Goal: Task Accomplishment & Management: Use online tool/utility

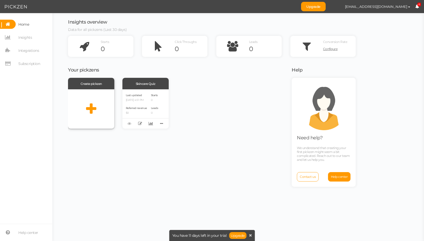
click at [92, 106] on icon at bounding box center [91, 108] width 10 height 13
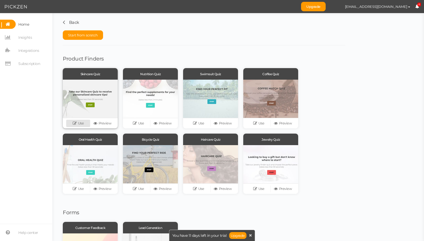
click at [79, 123] on link "Use" at bounding box center [78, 123] width 24 height 7
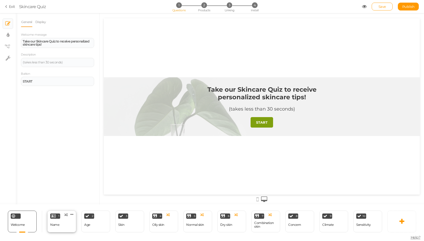
click at [63, 224] on div "1 Name × Define the conditions to show this slide. Clone Change type Delete" at bounding box center [61, 221] width 29 height 22
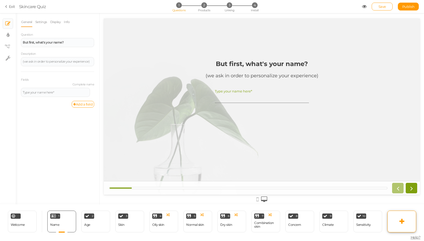
click at [408, 224] on link at bounding box center [402, 221] width 29 height 22
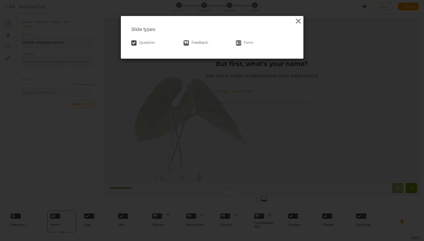
click at [295, 19] on icon at bounding box center [299, 21] width 8 height 8
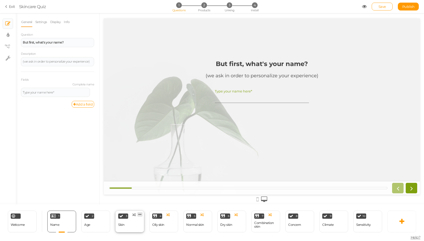
click at [142, 212] on link at bounding box center [139, 214] width 5 height 4
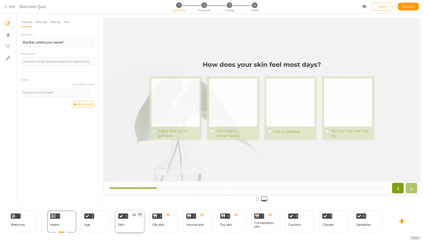
select select "2"
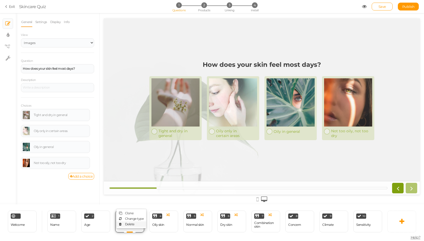
click at [135, 221] on link "Delete" at bounding box center [131, 223] width 30 height 5
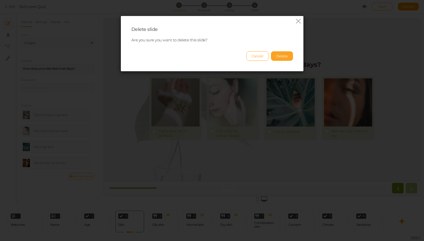
click at [283, 55] on button "Delete" at bounding box center [282, 55] width 22 height 9
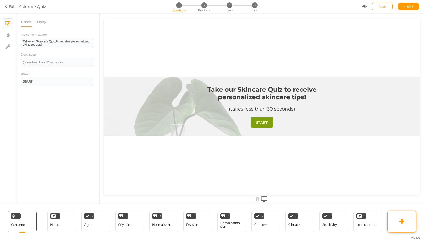
click at [399, 221] on link at bounding box center [402, 221] width 29 height 22
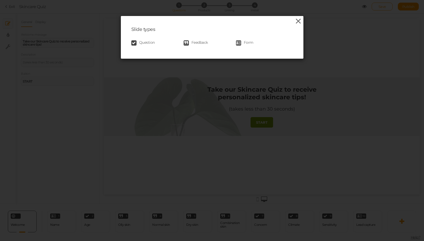
click at [297, 21] on icon at bounding box center [299, 21] width 8 height 8
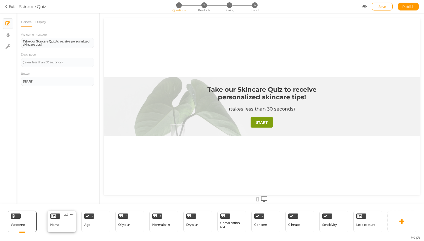
click at [65, 225] on div "1 Name × Define the conditions to show this slide. Clone Change type Delete" at bounding box center [61, 221] width 29 height 22
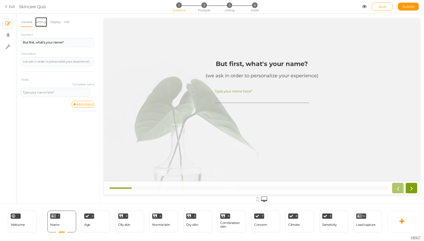
click at [36, 21] on link "Settings" at bounding box center [41, 22] width 12 height 10
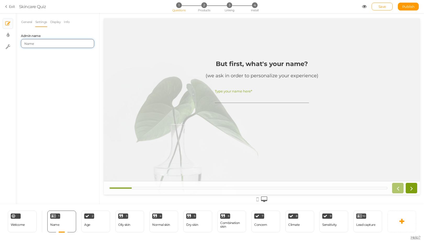
click at [39, 42] on input "Name" at bounding box center [57, 43] width 73 height 9
type input "Sexo"
click at [49, 94] on div "General Settings Display Info Question But first, what's your name? Description…" at bounding box center [58, 110] width 84 height 187
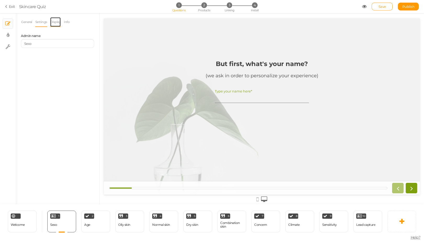
click at [58, 25] on link "Display" at bounding box center [55, 22] width 11 height 10
click at [22, 23] on link "General" at bounding box center [27, 22] width 12 height 10
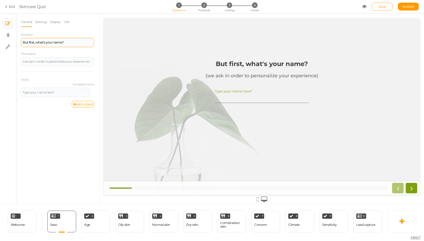
click at [44, 44] on div "But first, what's your name?" at bounding box center [57, 42] width 73 height 9
paste div
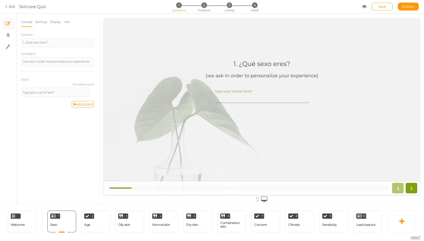
click at [43, 137] on div "General Settings Display Info Question 1. ¿Qué sexo eres? Description (we ask i…" at bounding box center [58, 110] width 84 height 187
click at [92, 90] on icon at bounding box center [93, 89] width 3 height 3
click at [59, 137] on div "General Settings Display Info Question 1. ¿Qué sexo eres? Description (we ask i…" at bounding box center [58, 110] width 84 height 187
click at [400, 222] on icon at bounding box center [402, 221] width 5 height 6
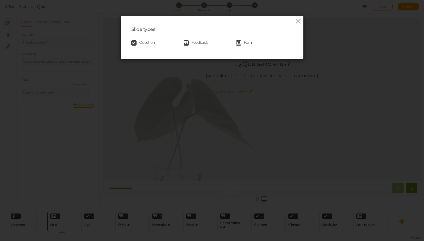
click at [146, 42] on span "Question" at bounding box center [147, 42] width 16 height 5
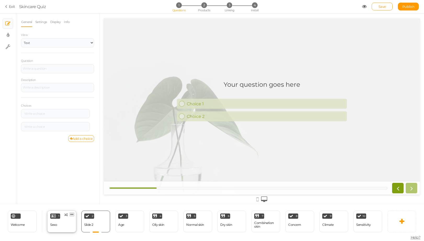
click at [73, 213] on icon at bounding box center [71, 214] width 3 height 4
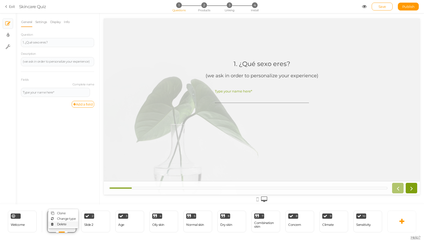
click at [71, 221] on link "Delete" at bounding box center [63, 223] width 30 height 5
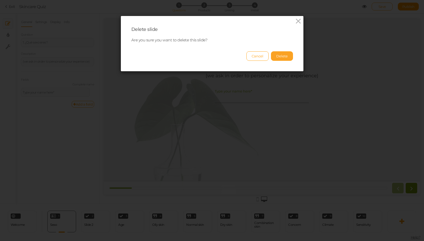
click at [281, 55] on button "Delete" at bounding box center [282, 55] width 22 height 9
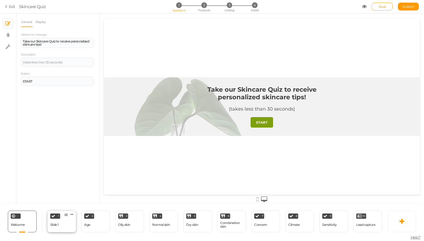
click at [63, 225] on div "1 Slide 1 × Define the conditions to show this slide. Clone Change type Delete" at bounding box center [61, 221] width 29 height 22
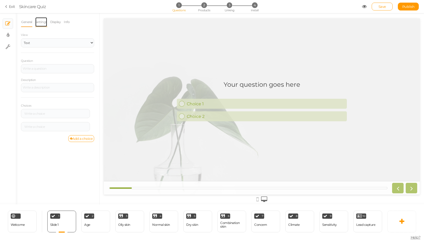
click at [46, 19] on link "Settings" at bounding box center [41, 22] width 12 height 10
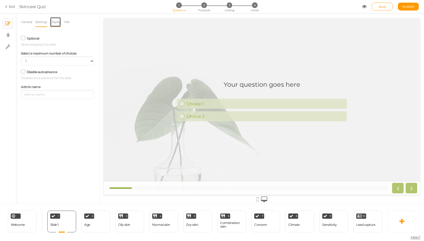
click at [51, 23] on link "Display" at bounding box center [55, 22] width 11 height 10
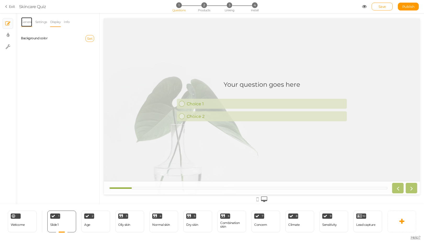
click at [27, 23] on link "General" at bounding box center [27, 22] width 12 height 10
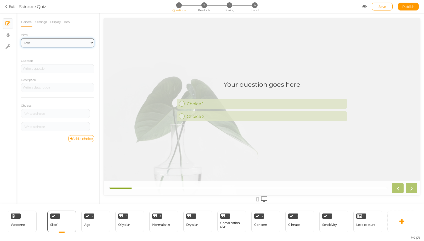
click at [39, 40] on select "Text Images Slider Dropdown" at bounding box center [57, 42] width 73 height 9
click at [71, 21] on li "Info" at bounding box center [68, 22] width 9 height 10
click at [59, 222] on div "1 Slide 1 × Define the conditions to show this slide. Clone Change type Delete" at bounding box center [61, 221] width 29 height 22
click at [43, 20] on link "Settings" at bounding box center [41, 22] width 12 height 10
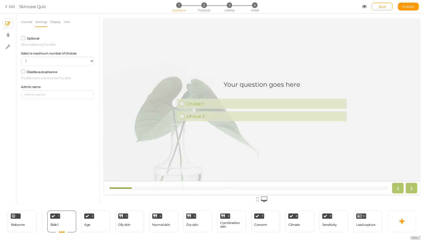
click at [51, 121] on div "General Settings Display Info View Text Images Slider Dropdown Question Descrip…" at bounding box center [58, 110] width 84 height 187
click at [268, 86] on h1 "Your question goes here" at bounding box center [262, 87] width 77 height 13
click at [57, 224] on div "Slide 1" at bounding box center [54, 225] width 8 height 4
click at [61, 222] on div "1 Slide 1 × Define the conditions to show this slide. Clone Change type Delete" at bounding box center [61, 221] width 29 height 22
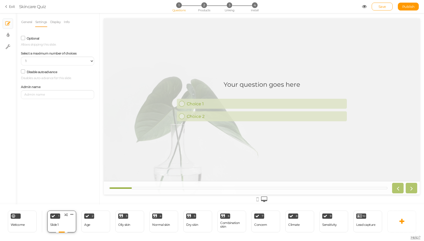
click at [61, 222] on div "1 Slide 1 × Define the conditions to show this slide. Clone Change type Delete" at bounding box center [61, 221] width 29 height 22
click at [66, 110] on div "General Settings Display Info View Text Images Slider Dropdown Question Descrip…" at bounding box center [58, 110] width 84 height 187
click at [58, 21] on link "Display" at bounding box center [55, 22] width 11 height 10
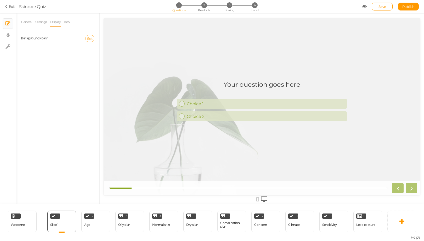
click at [75, 24] on ul "General Settings Display Info" at bounding box center [57, 22] width 73 height 10
click at [72, 24] on li "Info" at bounding box center [68, 22] width 9 height 10
click at [71, 23] on li "Info" at bounding box center [68, 22] width 9 height 10
click at [70, 23] on link "Info" at bounding box center [67, 22] width 6 height 10
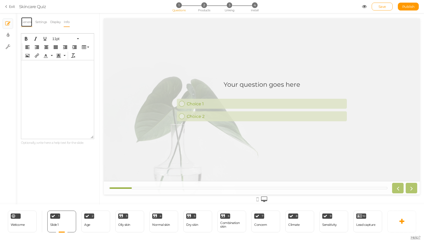
click at [27, 21] on link "General" at bounding box center [27, 22] width 12 height 10
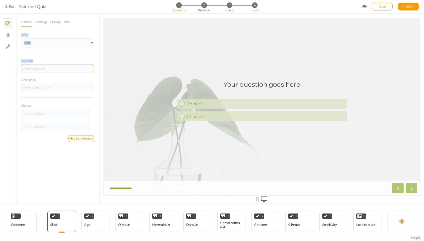
click at [40, 69] on div at bounding box center [57, 68] width 73 height 9
click at [55, 60] on div "Question" at bounding box center [57, 65] width 73 height 15
click at [53, 73] on div "Question Description Choices Settings Delete Settings Delete" at bounding box center [57, 96] width 73 height 77
click at [54, 71] on div at bounding box center [57, 68] width 73 height 9
click at [201, 106] on div "Choice 1" at bounding box center [265, 103] width 160 height 5
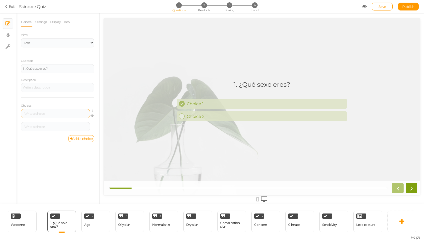
click at [44, 111] on div at bounding box center [55, 113] width 69 height 9
click at [44, 113] on div at bounding box center [55, 113] width 65 height 3
click at [48, 128] on div at bounding box center [55, 126] width 69 height 9
click at [51, 129] on div at bounding box center [55, 126] width 69 height 9
click at [43, 128] on div at bounding box center [55, 126] width 69 height 9
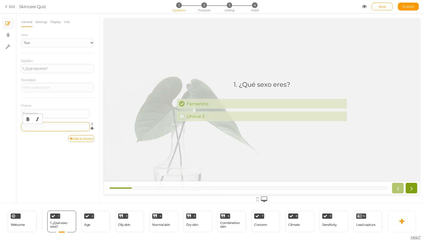
click at [41, 127] on div at bounding box center [55, 126] width 65 height 3
click at [59, 170] on div "General Settings Display Info View Text Images Slider Dropdown Question 1. ¿Qué…" at bounding box center [58, 110] width 84 height 187
click at [403, 220] on icon at bounding box center [402, 221] width 5 height 6
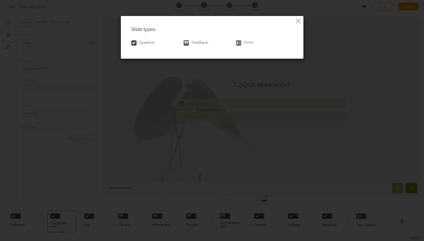
click at [136, 42] on link "Question" at bounding box center [157, 42] width 52 height 5
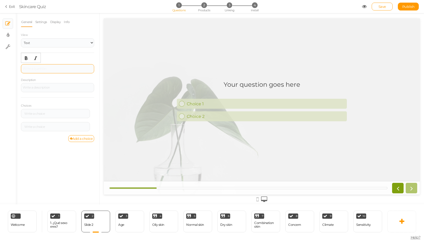
click at [55, 69] on div at bounding box center [58, 68] width 70 height 3
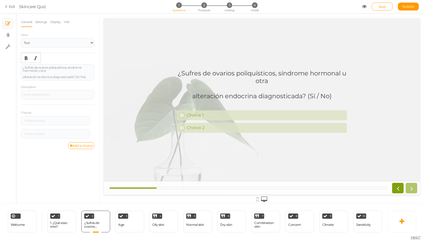
click at [41, 180] on div "General Settings Display Info View Text Images Slider Dropdown Question ¿Sufres…" at bounding box center [58, 110] width 84 height 187
click at [40, 121] on div at bounding box center [55, 120] width 65 height 3
click at [42, 132] on div at bounding box center [55, 133] width 65 height 3
click at [59, 175] on div "General Settings Display Info View Text Images Slider Dropdown Question ¿Sufres…" at bounding box center [58, 110] width 84 height 187
click at [405, 222] on link at bounding box center [402, 221] width 29 height 22
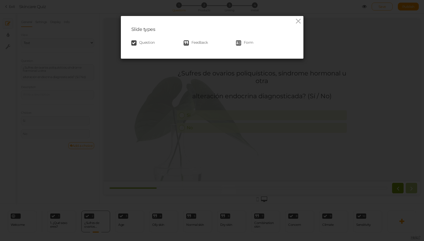
click at [150, 43] on span "Question" at bounding box center [147, 42] width 16 height 5
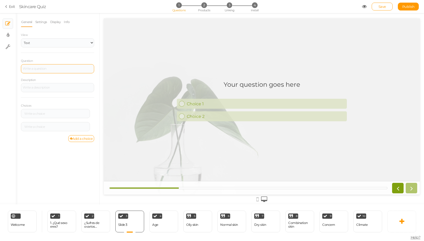
click at [38, 67] on div at bounding box center [57, 68] width 73 height 9
click at [76, 181] on div "General Settings Display Info View Text Images Slider Dropdown Question ¿Estás …" at bounding box center [58, 110] width 84 height 187
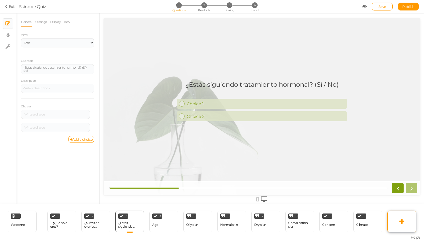
click at [408, 221] on link at bounding box center [402, 221] width 29 height 22
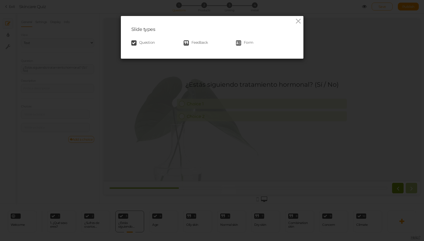
click at [148, 44] on span "Question" at bounding box center [147, 42] width 16 height 5
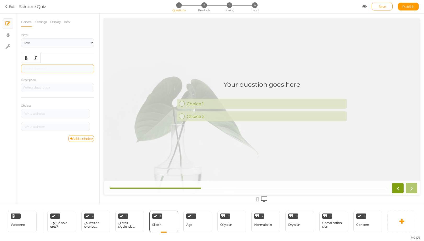
click at [53, 68] on div at bounding box center [58, 68] width 70 height 3
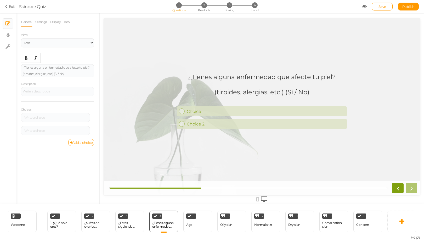
click at [60, 180] on div "General Settings Display Info View Text Images Slider Dropdown Question ¿Tienes…" at bounding box center [58, 110] width 84 height 187
click at [57, 226] on div "1. ¿Qué sexo eres?" at bounding box center [61, 224] width 23 height 7
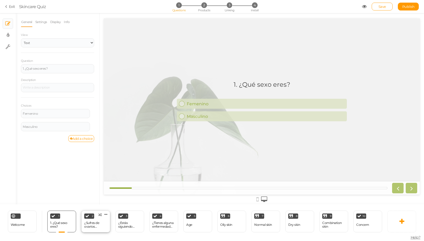
click at [94, 226] on div "¿Sufres de ovarios poliquísticos, síndrome hormonal u otra alteración endocrina…" at bounding box center [95, 224] width 23 height 9
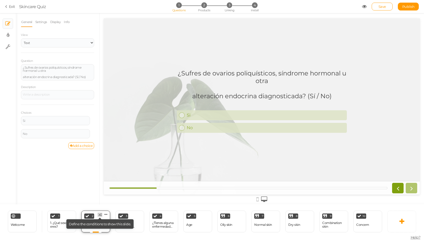
click at [101, 213] on icon at bounding box center [99, 214] width 3 height 3
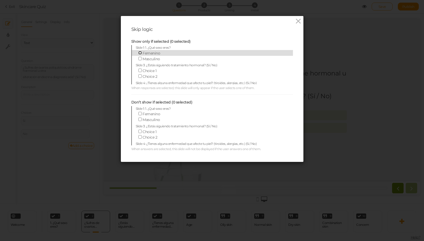
click at [139, 54] on input "Femenino" at bounding box center [139, 52] width 3 height 3
checkbox input "true"
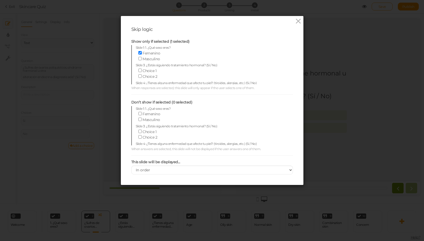
click at [75, 193] on div "Skip logic Show only if selected (1 selected) Slide 1: 1. ¿Qué sexo eres? Femen…" at bounding box center [212, 120] width 424 height 241
click at [300, 20] on div "Skip logic Show only if selected (1 selected) Slide 1: 1. ¿Qué sexo eres? Femen…" at bounding box center [212, 100] width 183 height 169
click at [298, 21] on icon at bounding box center [299, 21] width 8 height 8
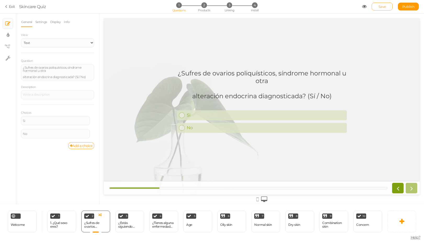
click at [386, 7] on link "Save" at bounding box center [382, 7] width 21 height 8
click at [365, 7] on icon at bounding box center [364, 6] width 5 height 5
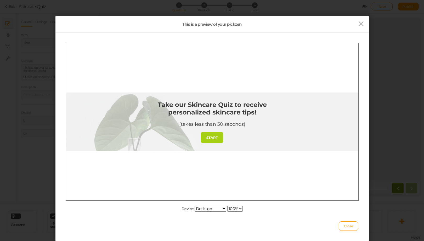
click at [215, 140] on link "START" at bounding box center [212, 137] width 23 height 10
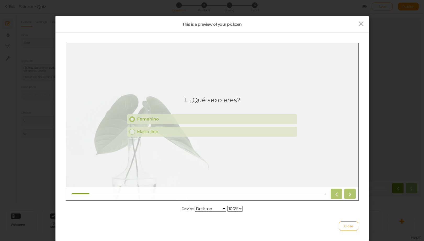
click at [148, 119] on div "Femenino" at bounding box center [216, 118] width 158 height 5
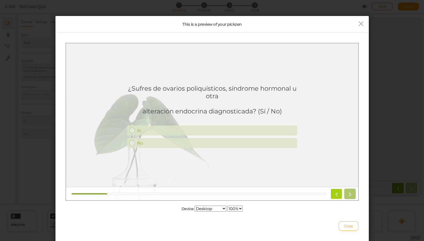
click at [336, 196] on icon at bounding box center [336, 193] width 7 height 7
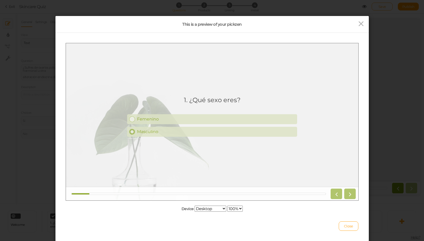
click at [168, 131] on div "Masculino" at bounding box center [216, 131] width 158 height 5
click at [358, 25] on icon at bounding box center [362, 24] width 8 height 8
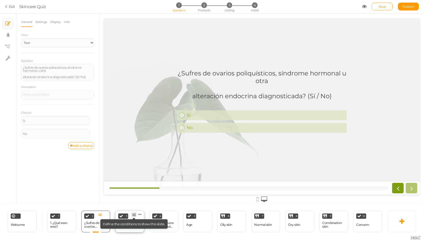
click at [135, 214] on icon at bounding box center [133, 214] width 3 height 3
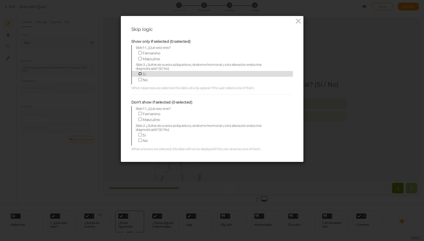
click at [138, 74] on input "Si" at bounding box center [139, 73] width 3 height 3
checkbox input "true"
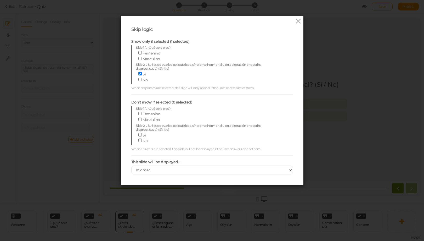
click at [239, 209] on div "Skip logic Show only if selected (1 selected) Slide 1: 1. ¿Qué sexo eres? Femen…" at bounding box center [212, 120] width 424 height 241
click at [297, 21] on icon at bounding box center [299, 21] width 8 height 8
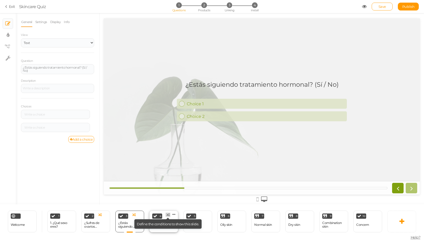
click at [168, 213] on icon at bounding box center [167, 214] width 3 height 3
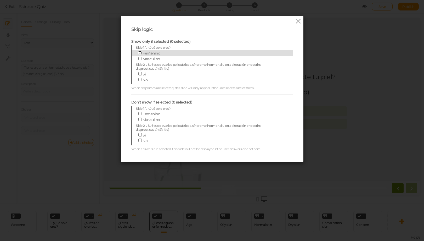
click at [138, 53] on input "Femenino" at bounding box center [139, 52] width 3 height 3
checkbox input "true"
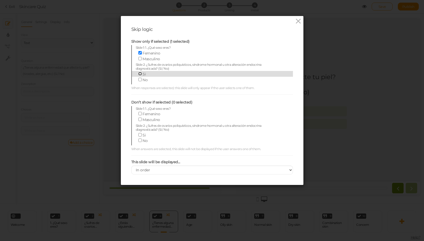
click at [138, 74] on input "Si" at bounding box center [139, 73] width 3 height 3
checkbox input "true"
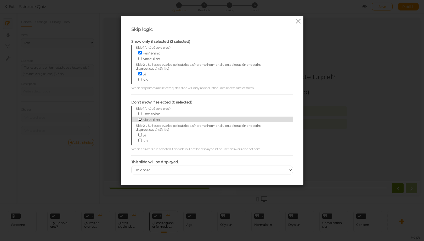
click at [138, 120] on input "Masculino" at bounding box center [139, 119] width 3 height 3
checkbox input "true"
click at [315, 79] on div "Skip logic Show only if selected (2 selected) Slide 1: 1. ¿Qué sexo eres? Femen…" at bounding box center [212, 120] width 424 height 241
click at [298, 21] on icon at bounding box center [299, 21] width 8 height 8
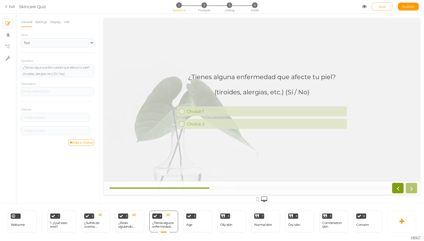
click at [386, 7] on span "Save" at bounding box center [383, 6] width 8 height 4
click at [406, 229] on link at bounding box center [402, 221] width 29 height 22
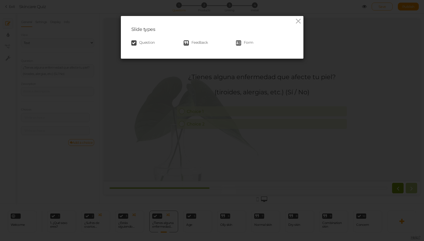
click at [139, 40] on span "Question" at bounding box center [147, 42] width 16 height 5
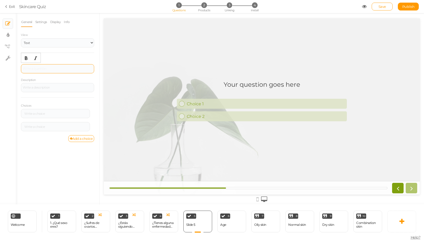
click at [59, 67] on div at bounding box center [58, 68] width 70 height 3
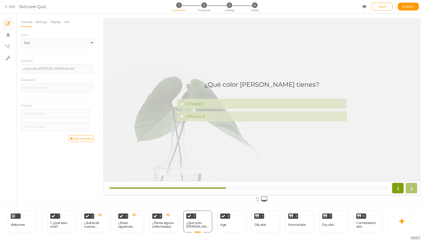
click at [48, 185] on div "General Settings Display Info View Text Images Slider Dropdown Question ¿Qué co…" at bounding box center [58, 110] width 84 height 187
click at [398, 220] on link at bounding box center [402, 221] width 29 height 22
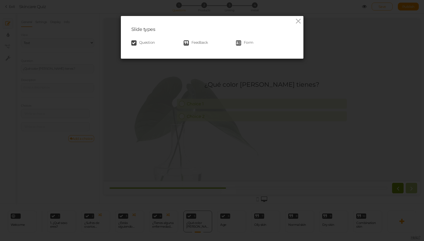
click at [146, 42] on span "Question" at bounding box center [147, 42] width 16 height 5
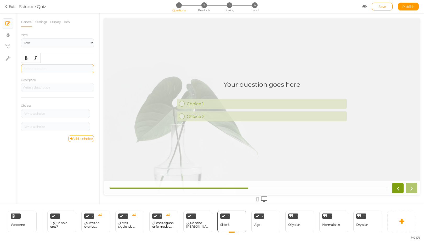
click at [54, 71] on div at bounding box center [57, 68] width 73 height 9
click at [53, 166] on div "General Settings Display Info View Text Images Slider Dropdown Question ¿Cuál e…" at bounding box center [58, 110] width 84 height 187
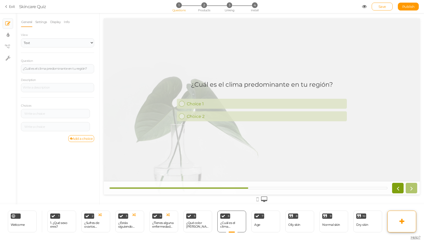
click at [408, 222] on link at bounding box center [402, 221] width 29 height 22
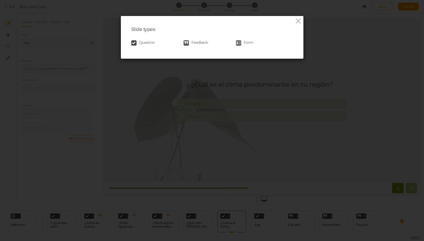
click at [142, 41] on span "Question" at bounding box center [147, 42] width 16 height 5
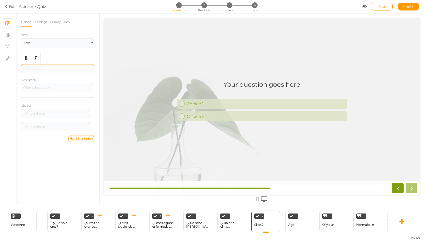
click at [46, 69] on div at bounding box center [57, 68] width 73 height 9
click at [53, 169] on div "General Settings Display Info View Text Images Slider Dropdown Question ¿Bebes …" at bounding box center [58, 110] width 84 height 187
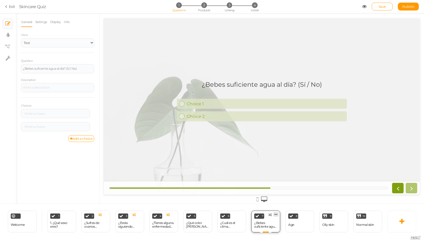
click at [276, 212] on icon at bounding box center [276, 214] width 3 height 4
click at [276, 216] on span "Change type" at bounding box center [270, 218] width 19 height 4
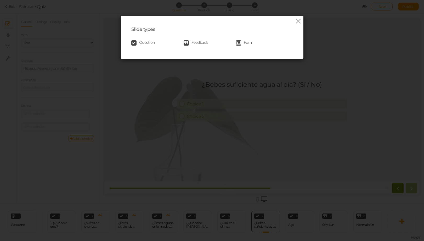
click at [194, 44] on span "Feedback" at bounding box center [200, 42] width 16 height 5
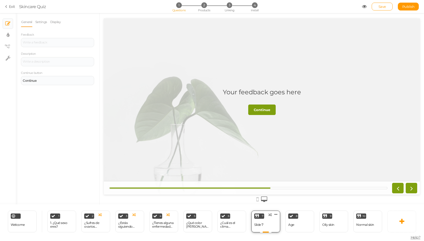
click at [277, 212] on icon at bounding box center [276, 214] width 3 height 4
click at [272, 216] on span "Change type" at bounding box center [270, 218] width 19 height 4
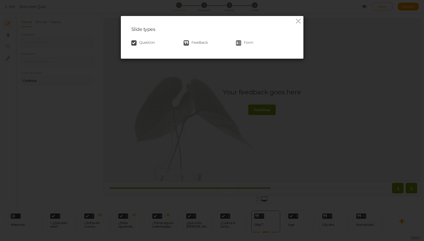
click at [247, 42] on span "Form" at bounding box center [249, 42] width 10 height 5
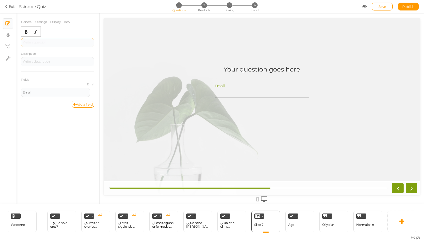
click at [41, 38] on div at bounding box center [57, 42] width 73 height 9
click at [39, 112] on div "General Settings Display Info Question ¿Bebes suficiente agua al día? (Sí / No)…" at bounding box center [58, 110] width 84 height 187
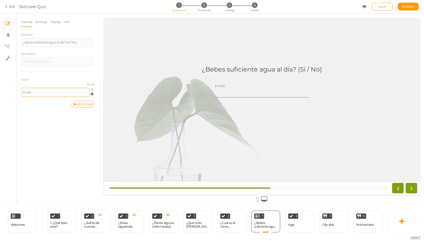
click at [43, 91] on div "Email" at bounding box center [55, 92] width 65 height 3
click at [47, 140] on div "General Settings Display Info Question ¿Bebes suficiente agua al día? (Sí / No)…" at bounding box center [58, 110] width 84 height 187
click at [46, 93] on div at bounding box center [55, 92] width 65 height 3
click at [37, 142] on div "General Settings Display Info Question ¿Bebes suficiente agua al día? (Sí / No)…" at bounding box center [58, 110] width 84 height 187
click at [47, 94] on div "Vasos" at bounding box center [55, 92] width 65 height 3
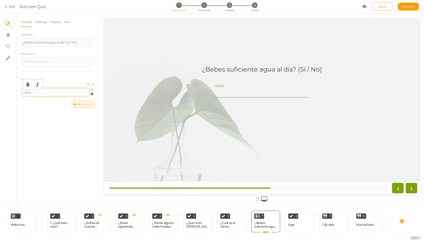
click at [47, 93] on div "Vasos" at bounding box center [55, 92] width 65 height 3
click at [43, 144] on div "General Settings Display Info Question ¿Bebes suficiente agua al día? (Sí / No)…" at bounding box center [58, 110] width 84 height 187
click at [399, 222] on link at bounding box center [402, 221] width 29 height 22
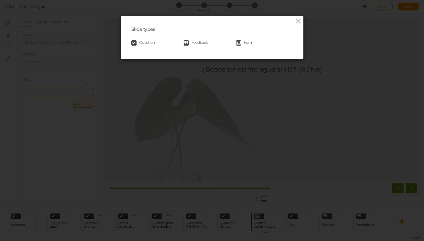
click at [147, 44] on span "Question" at bounding box center [147, 42] width 16 height 5
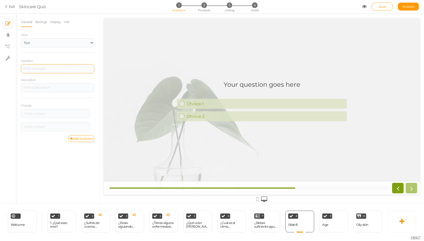
click at [56, 72] on div at bounding box center [57, 68] width 73 height 9
click at [69, 162] on div "General Settings Display Info View Text Images Slider Dropdown Question ¿Duerme…" at bounding box center [58, 110] width 84 height 187
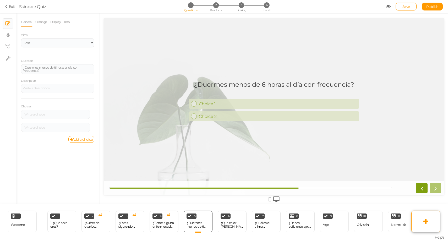
click at [424, 221] on icon at bounding box center [425, 221] width 5 height 6
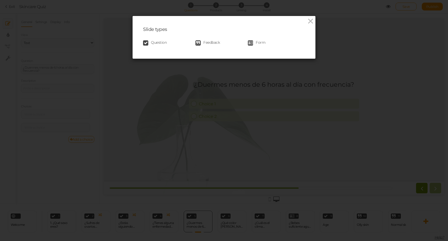
click at [157, 43] on span "Question" at bounding box center [159, 42] width 16 height 5
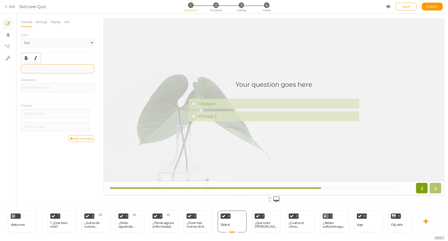
click at [51, 70] on div at bounding box center [57, 68] width 73 height 9
click at [42, 166] on div "General Settings Display Info View Text Images Slider Dropdown Question Cuando …" at bounding box center [58, 110] width 84 height 187
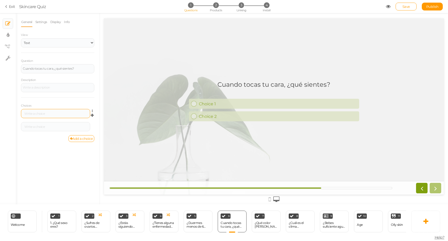
click at [47, 115] on div at bounding box center [55, 113] width 69 height 9
click at [47, 113] on div at bounding box center [55, 113] width 65 height 3
click at [47, 152] on div "General Settings Display Info View Text Images Slider Dropdown Question Cuando …" at bounding box center [58, 110] width 84 height 187
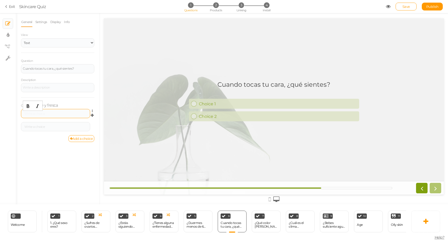
click at [50, 113] on div at bounding box center [55, 113] width 65 height 3
click at [43, 160] on div "General Settings Display Info View Text Images Slider Dropdown Question Cuando …" at bounding box center [58, 110] width 84 height 187
click at [61, 106] on div "Choices Suave y fresca Suave y fresca Settings Delete Settings Delete" at bounding box center [57, 116] width 73 height 38
click at [53, 106] on div "Choices Suave y fresca Suave y fresca Settings Delete Settings Delete" at bounding box center [57, 116] width 73 height 38
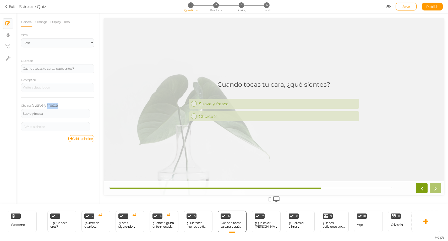
click at [53, 106] on div "Choices Suave y fresca Suave y fresca Settings Delete Settings Delete" at bounding box center [57, 116] width 73 height 38
click at [53, 133] on div "Settings Delete" at bounding box center [57, 128] width 73 height 13
click at [32, 127] on div at bounding box center [55, 126] width 65 height 3
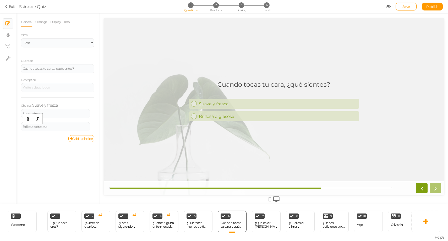
click at [55, 157] on div "General Settings Display Info View Text Images Slider Dropdown Question Cuando …" at bounding box center [58, 110] width 84 height 187
click at [73, 138] on link "Add a choice" at bounding box center [81, 138] width 26 height 7
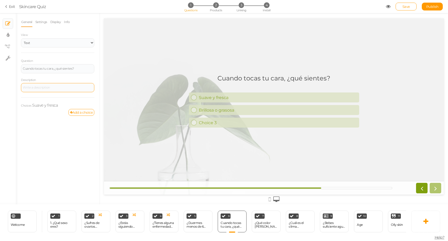
click at [55, 87] on div at bounding box center [58, 87] width 70 height 3
click at [56, 127] on div "General Settings Display Info View Text Images Slider Dropdown Question Cuando …" at bounding box center [58, 110] width 84 height 187
click at [48, 112] on div "Add a choice" at bounding box center [57, 112] width 73 height 7
click at [74, 112] on link "Add a choice" at bounding box center [81, 112] width 26 height 7
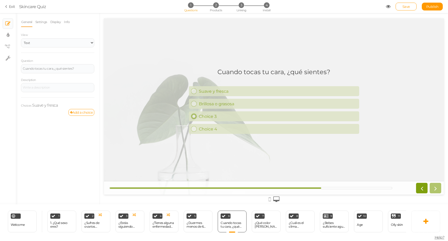
click at [215, 116] on div "Choice 3" at bounding box center [277, 116] width 160 height 5
click at [41, 19] on link "Settings" at bounding box center [41, 22] width 12 height 10
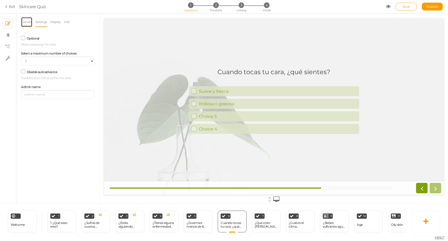
click at [25, 23] on link "General" at bounding box center [27, 22] width 12 height 10
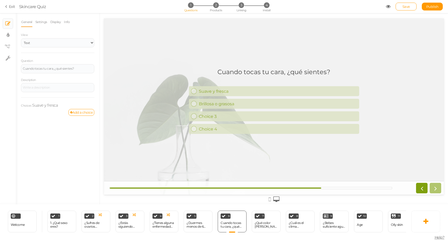
click at [41, 130] on div "General Settings Display Info View Text Images Slider Dropdown Question Cuando …" at bounding box center [58, 110] width 84 height 187
click at [410, 7] on link "Save" at bounding box center [405, 7] width 21 height 8
click at [406, 7] on span "Save" at bounding box center [406, 6] width 8 height 4
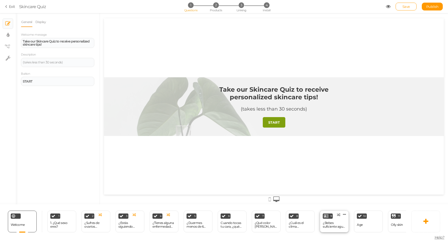
click at [324, 224] on div "¿Bebes suficiente agua al día? (Sí / No)" at bounding box center [333, 224] width 23 height 7
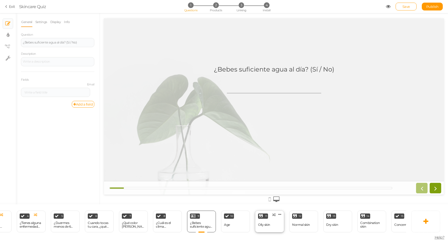
scroll to position [0, 132]
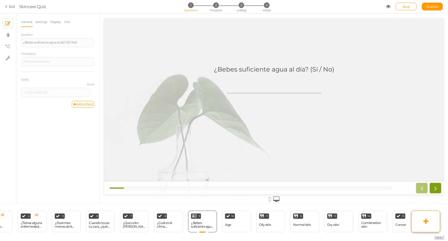
click at [427, 222] on icon at bounding box center [425, 221] width 5 height 6
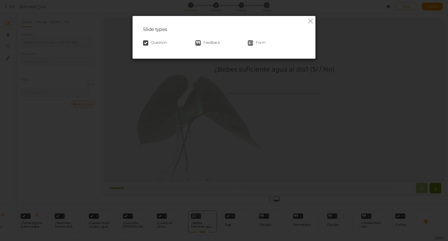
click at [160, 44] on span "Question" at bounding box center [159, 42] width 16 height 5
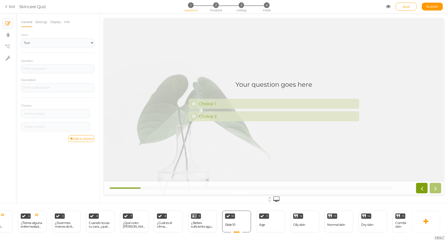
scroll to position [0, 0]
click at [44, 68] on div at bounding box center [57, 68] width 73 height 9
click at [40, 170] on div "General Settings Display Info View Text Images Slider Dropdown Question Cuando …" at bounding box center [58, 110] width 84 height 187
click at [49, 112] on div at bounding box center [55, 113] width 65 height 3
click at [49, 156] on div "General Settings Display Info View Text Images Slider Dropdown Question Cuando …" at bounding box center [58, 110] width 84 height 187
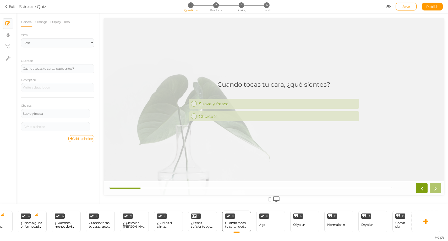
click at [73, 138] on link "Add a choice" at bounding box center [81, 138] width 26 height 7
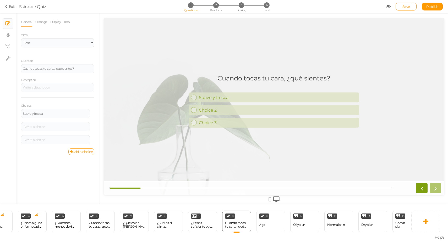
click at [54, 173] on div "General Settings Display Info View Text Images Slider Dropdown Question Cuando …" at bounding box center [58, 110] width 84 height 187
click at [84, 151] on link "Add a choice" at bounding box center [81, 151] width 26 height 7
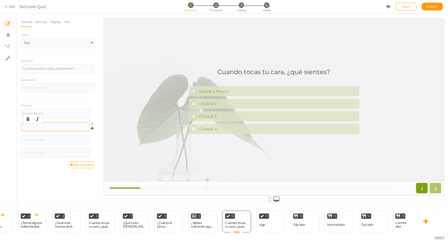
click at [54, 127] on div at bounding box center [55, 126] width 65 height 3
click at [50, 140] on div at bounding box center [55, 139] width 65 height 3
click at [74, 163] on link "Add a choice" at bounding box center [81, 164] width 26 height 7
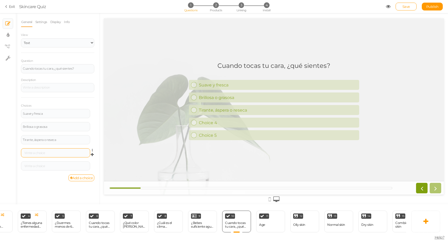
click at [62, 155] on div at bounding box center [55, 152] width 69 height 9
click at [63, 153] on div at bounding box center [55, 152] width 65 height 3
click at [47, 168] on div at bounding box center [55, 165] width 69 height 9
click at [49, 164] on div at bounding box center [55, 165] width 65 height 3
click at [49, 186] on div "General Settings Display Info View Text Images Slider Dropdown Question Cuando …" at bounding box center [58, 110] width 84 height 187
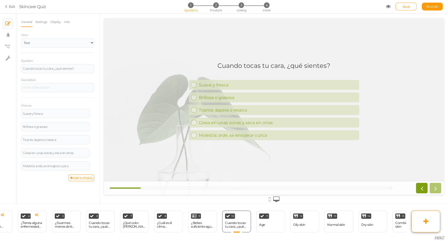
click at [429, 222] on link at bounding box center [425, 221] width 29 height 22
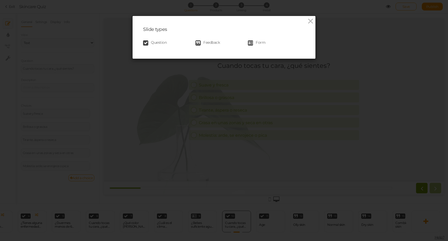
click at [154, 43] on span "Question" at bounding box center [159, 42] width 16 height 5
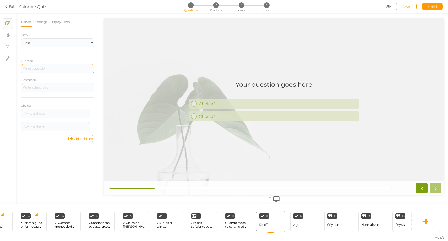
click at [58, 70] on div at bounding box center [57, 68] width 73 height 9
click at [59, 172] on div "General Settings Display Info View Text Images Slider Dropdown Question Notas z…" at bounding box center [58, 110] width 84 height 187
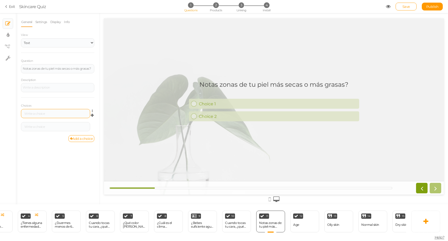
click at [52, 114] on div at bounding box center [55, 113] width 65 height 3
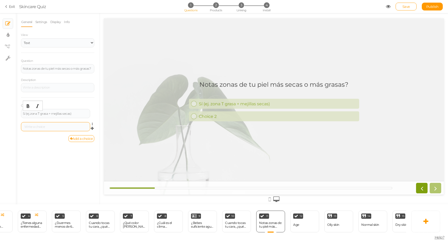
click at [45, 129] on div at bounding box center [55, 126] width 69 height 9
click at [46, 127] on div at bounding box center [55, 126] width 65 height 3
click at [47, 138] on div "Add a choice" at bounding box center [57, 138] width 73 height 7
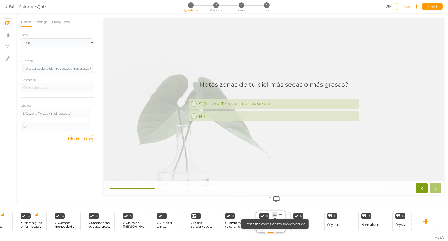
click at [276, 215] on icon at bounding box center [274, 214] width 3 height 3
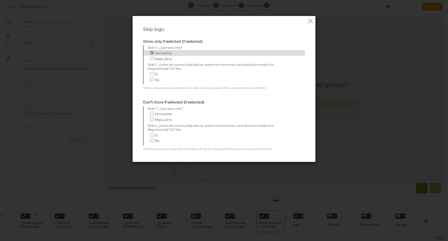
click at [152, 52] on input "Femenino" at bounding box center [151, 52] width 3 height 3
checkbox input "true"
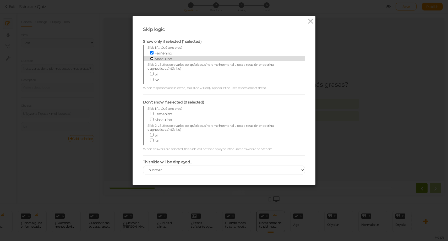
click at [151, 58] on input "Masculino" at bounding box center [151, 58] width 3 height 3
checkbox input "false"
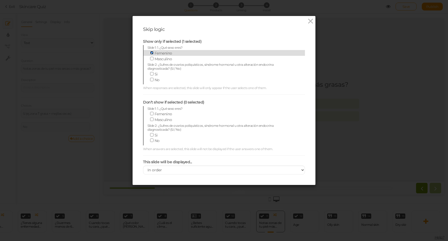
click at [151, 52] on input "Femenino" at bounding box center [151, 52] width 3 height 3
checkbox input "false"
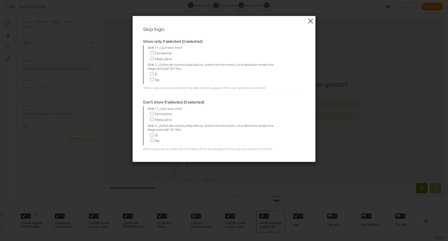
click at [311, 20] on icon at bounding box center [311, 21] width 8 height 8
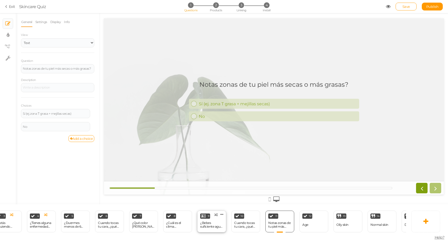
scroll to position [0, 124]
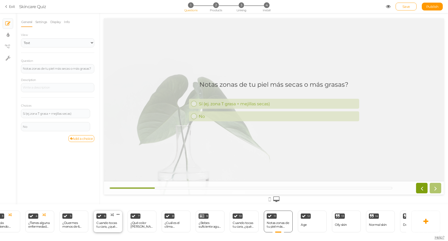
click at [107, 229] on div "6 Cuando tocas tu cara, ¿qué sientes? × Define the conditions to show this slid…" at bounding box center [107, 221] width 29 height 22
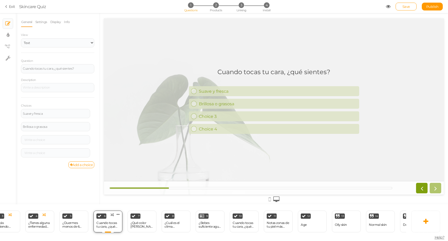
scroll to position [0, 0]
click at [119, 214] on icon at bounding box center [117, 214] width 3 height 4
click at [115, 222] on link "Delete" at bounding box center [109, 223] width 30 height 5
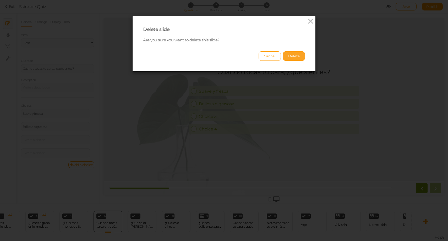
click at [300, 57] on button "Delete" at bounding box center [294, 55] width 22 height 9
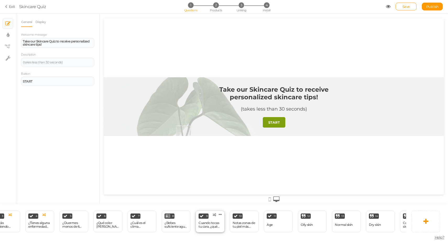
click at [211, 227] on div "Cuando tocas tu cara, ¿qué sientes?" at bounding box center [209, 224] width 23 height 7
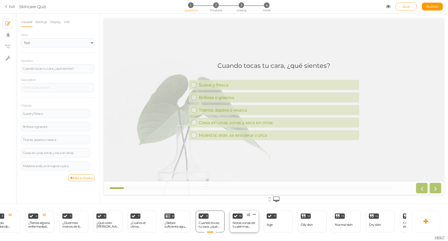
click at [243, 226] on div "Notas zonas de tu piel más secas o más grasas?" at bounding box center [243, 224] width 23 height 7
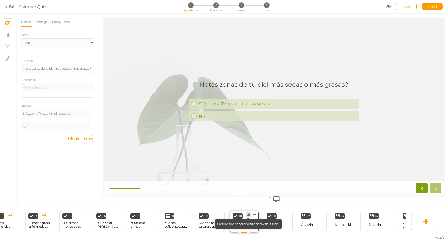
click at [248, 215] on icon at bounding box center [248, 214] width 3 height 3
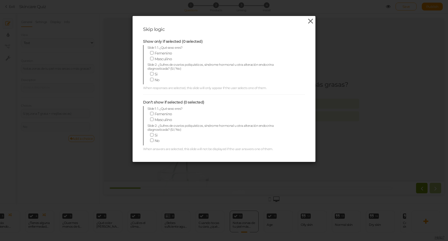
click at [312, 20] on icon at bounding box center [311, 21] width 8 height 8
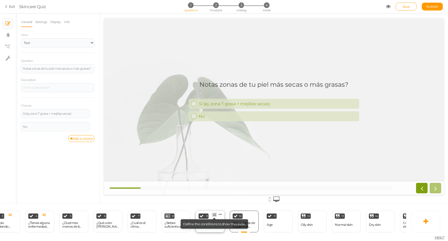
click at [214, 214] on icon at bounding box center [214, 214] width 3 height 3
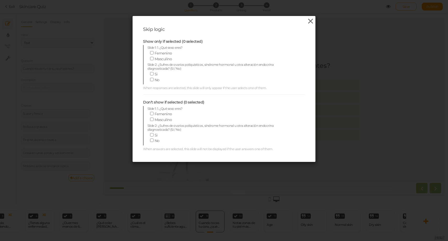
click at [310, 20] on icon at bounding box center [311, 21] width 8 height 8
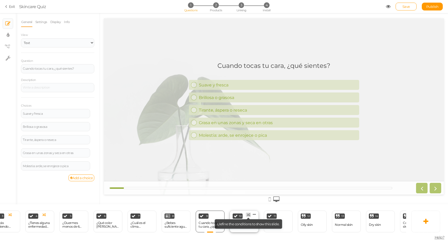
click at [247, 214] on icon at bounding box center [248, 214] width 3 height 3
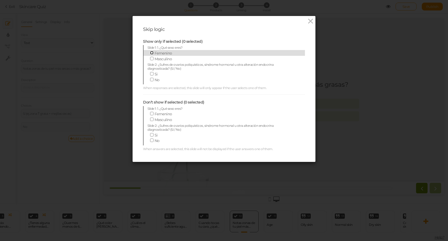
click at [150, 52] on input "Femenino" at bounding box center [151, 52] width 3 height 3
checkbox input "true"
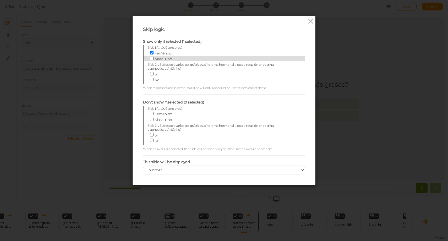
click at [150, 56] on label "Masculino" at bounding box center [219, 59] width 145 height 6
click at [150, 57] on input "Masculino" at bounding box center [151, 58] width 3 height 3
checkbox input "true"
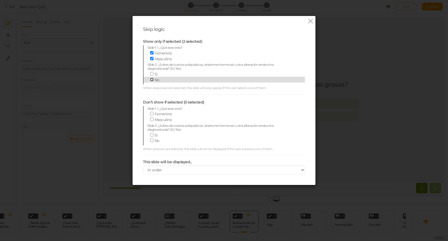
click at [151, 79] on input "No" at bounding box center [151, 79] width 3 height 3
checkbox input "false"
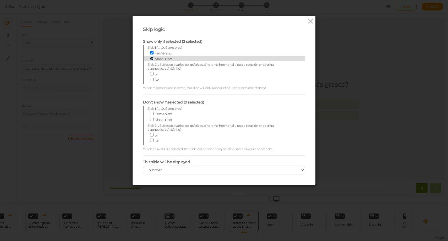
click at [152, 59] on input "Masculino" at bounding box center [151, 58] width 3 height 3
checkbox input "false"
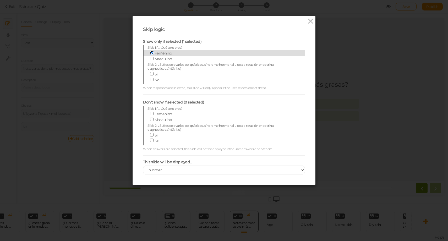
click at [152, 52] on input "Femenino" at bounding box center [151, 52] width 3 height 3
checkbox input "false"
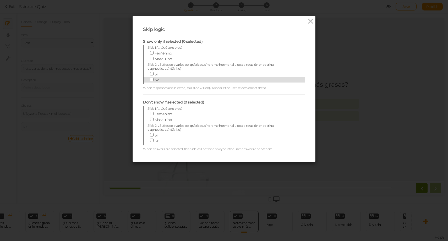
click at [207, 79] on label "No" at bounding box center [219, 80] width 145 height 6
click at [153, 79] on input "No" at bounding box center [151, 79] width 3 height 3
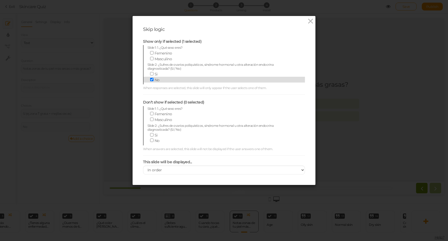
click at [207, 79] on label "No" at bounding box center [219, 80] width 145 height 6
click at [153, 79] on input "No" at bounding box center [151, 79] width 3 height 3
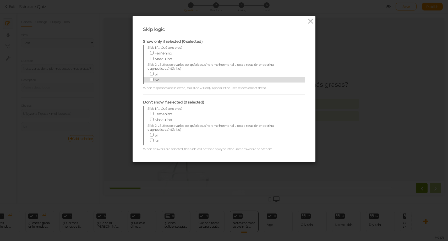
click at [207, 79] on label "No" at bounding box center [219, 80] width 145 height 6
click at [153, 79] on input "No" at bounding box center [151, 79] width 3 height 3
checkbox input "true"
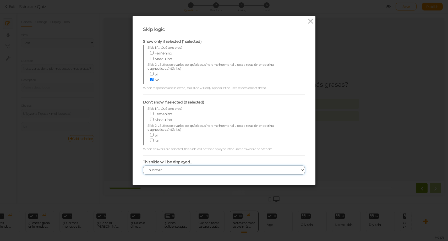
click at [169, 169] on select "In order When dependencies are met" at bounding box center [224, 169] width 162 height 9
select select "afterDep"
click at [143, 165] on select "In order When dependencies are met" at bounding box center [224, 169] width 162 height 9
click at [188, 156] on div "This slide will be displayed... In order When dependencies are met" at bounding box center [224, 164] width 162 height 19
click at [312, 20] on icon at bounding box center [311, 21] width 8 height 8
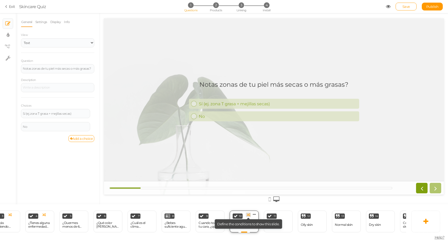
click at [248, 213] on icon at bounding box center [248, 214] width 3 height 3
select select "afterDep"
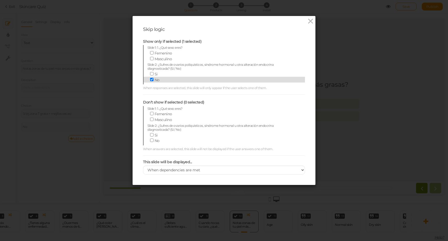
click at [154, 79] on span "No" at bounding box center [156, 79] width 5 height 5
click at [153, 79] on input "No" at bounding box center [151, 79] width 3 height 3
checkbox input "false"
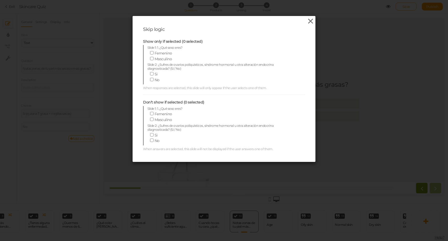
click at [313, 21] on icon at bounding box center [311, 21] width 8 height 8
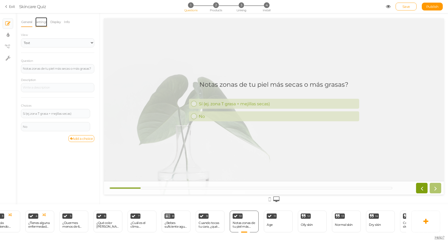
click at [44, 23] on link "Settings" at bounding box center [41, 22] width 12 height 10
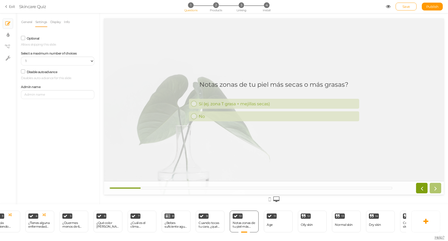
click at [36, 72] on label "Disable autoadvance" at bounding box center [42, 72] width 31 height 4
click at [0, 0] on input "Disable autoadvance" at bounding box center [0, 0] width 0 height 0
click at [36, 71] on label "Disable autoadvance" at bounding box center [42, 72] width 31 height 4
click at [0, 0] on input "Disable autoadvance" at bounding box center [0, 0] width 0 height 0
click at [57, 19] on link "Display" at bounding box center [55, 22] width 11 height 10
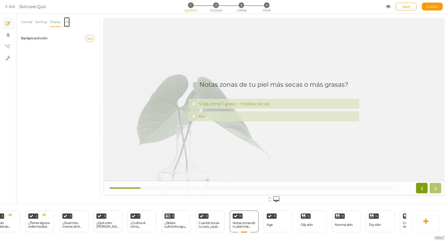
click at [68, 23] on link "Info" at bounding box center [67, 22] width 6 height 10
click at [41, 21] on link "Settings" at bounding box center [41, 22] width 12 height 10
click at [176, 81] on div "Notas zonas de tu piel más secas o más grasas? Sí (ej. zona T grasa + mejillas …" at bounding box center [274, 106] width 340 height 59
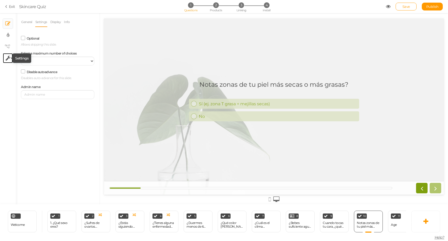
click at [6, 56] on icon at bounding box center [7, 57] width 5 height 5
select select "en"
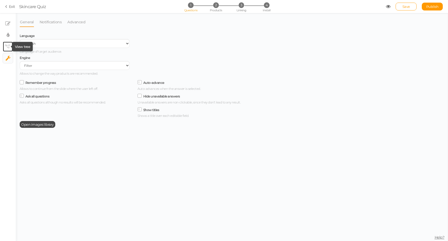
click at [9, 46] on icon at bounding box center [7, 46] width 5 height 4
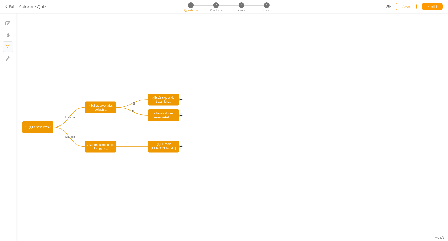
click at [181, 98] on circle at bounding box center [180, 99] width 3 height 3
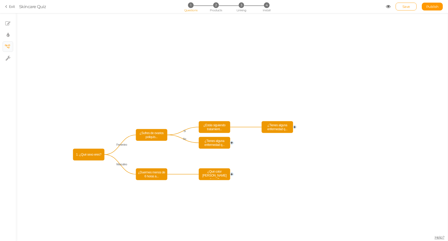
click at [295, 126] on circle at bounding box center [294, 126] width 3 height 3
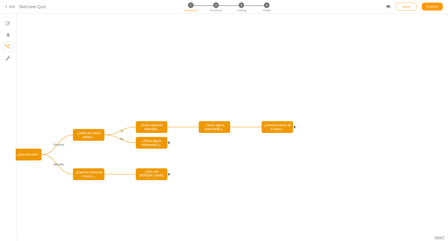
click at [295, 127] on circle at bounding box center [294, 126] width 3 height 3
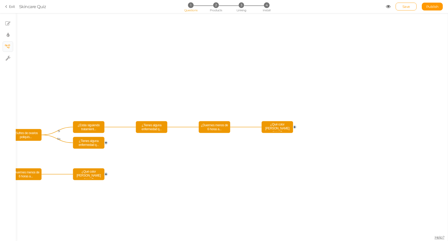
click at [295, 127] on circle at bounding box center [294, 126] width 3 height 3
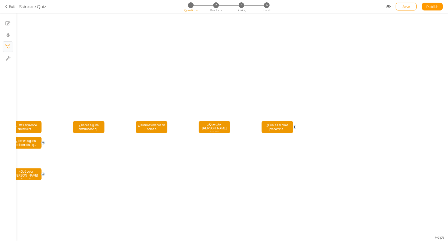
click at [295, 127] on circle at bounding box center [294, 126] width 3 height 3
click at [293, 127] on circle at bounding box center [294, 126] width 3 height 3
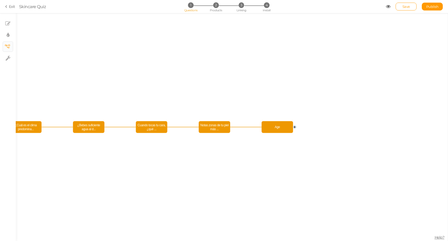
click at [296, 127] on circle at bounding box center [294, 126] width 3 height 3
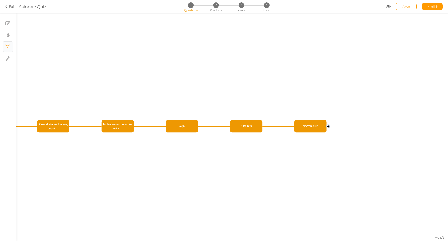
drag, startPoint x: 112, startPoint y: 163, endPoint x: 249, endPoint y: 169, distance: 137.8
click at [249, 169] on icon "¿Qué color de piel tienes? ¿Duermes menos de 6 horas a... ¿Tienes alguna enferm…" at bounding box center [232, 127] width 432 height 228
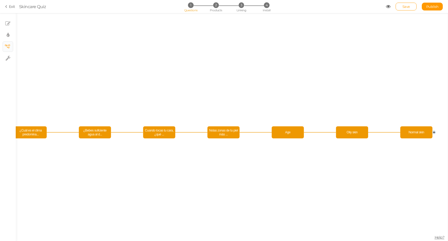
drag, startPoint x: 117, startPoint y: 175, endPoint x: 249, endPoint y: 163, distance: 132.4
click at [248, 164] on icon "¿Qué color de piel tienes? ¿Duermes menos de 6 horas a... ¿Tienes alguna enferm…" at bounding box center [232, 127] width 432 height 228
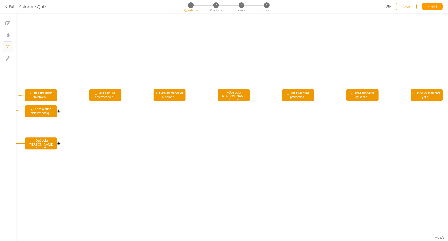
drag, startPoint x: 102, startPoint y: 172, endPoint x: 243, endPoint y: 145, distance: 143.7
click at [243, 145] on icon "¿Qué color de piel tienes? ¿Duermes menos de 6 horas a... ¿Tienes alguna enferm…" at bounding box center [232, 127] width 432 height 228
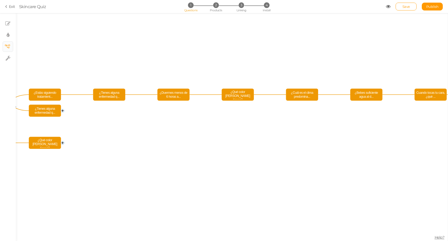
click at [62, 109] on circle at bounding box center [62, 110] width 3 height 3
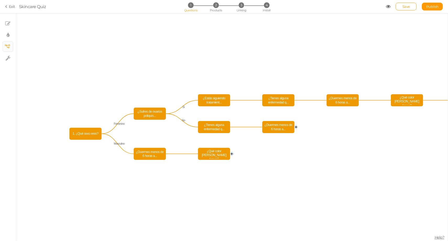
click at [296, 127] on circle at bounding box center [295, 126] width 3 height 3
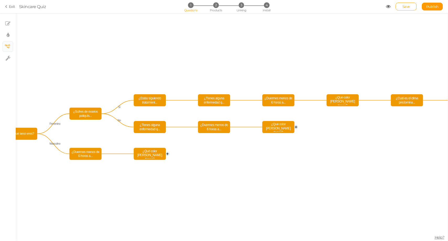
click at [297, 128] on circle at bounding box center [295, 126] width 3 height 3
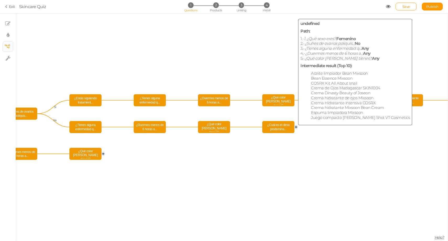
click at [279, 128] on span "¿Cuál es el clima predomina..." at bounding box center [277, 126] width 29 height 9
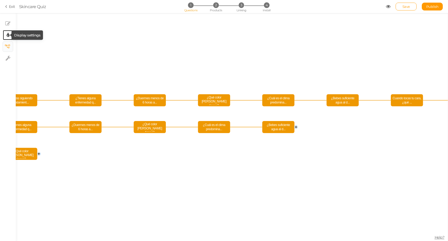
click at [9, 36] on icon at bounding box center [8, 34] width 3 height 5
select select "2"
select select "montserrat"
select select "fade"
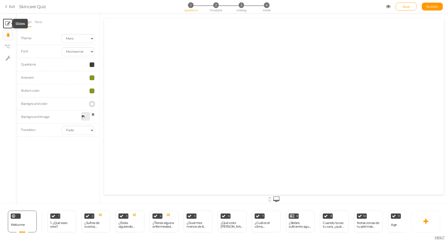
click at [10, 23] on icon at bounding box center [7, 23] width 5 height 5
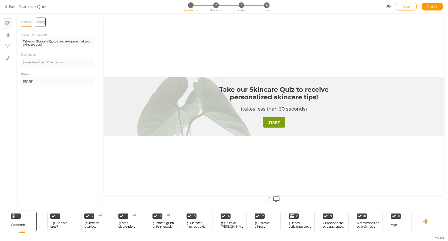
click at [41, 21] on link "Display" at bounding box center [40, 22] width 11 height 10
click at [26, 21] on link "General" at bounding box center [27, 22] width 12 height 10
click at [34, 21] on li "General" at bounding box center [28, 22] width 14 height 10
click at [40, 20] on link "Display" at bounding box center [40, 22] width 11 height 10
click at [40, 41] on div "Background color" at bounding box center [37, 39] width 41 height 6
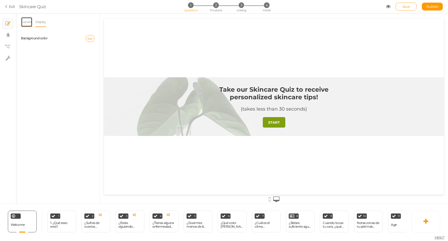
click at [27, 20] on link "General" at bounding box center [27, 22] width 12 height 10
click at [120, 87] on div at bounding box center [274, 106] width 340 height 59
click at [17, 216] on div at bounding box center [16, 215] width 10 height 5
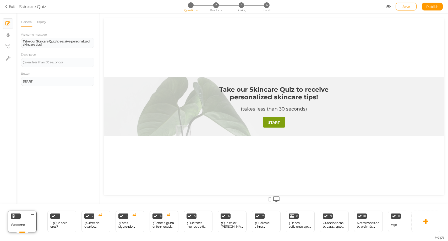
click at [17, 216] on div at bounding box center [16, 215] width 10 height 5
